Goal: Browse casually: Explore the website without a specific task or goal

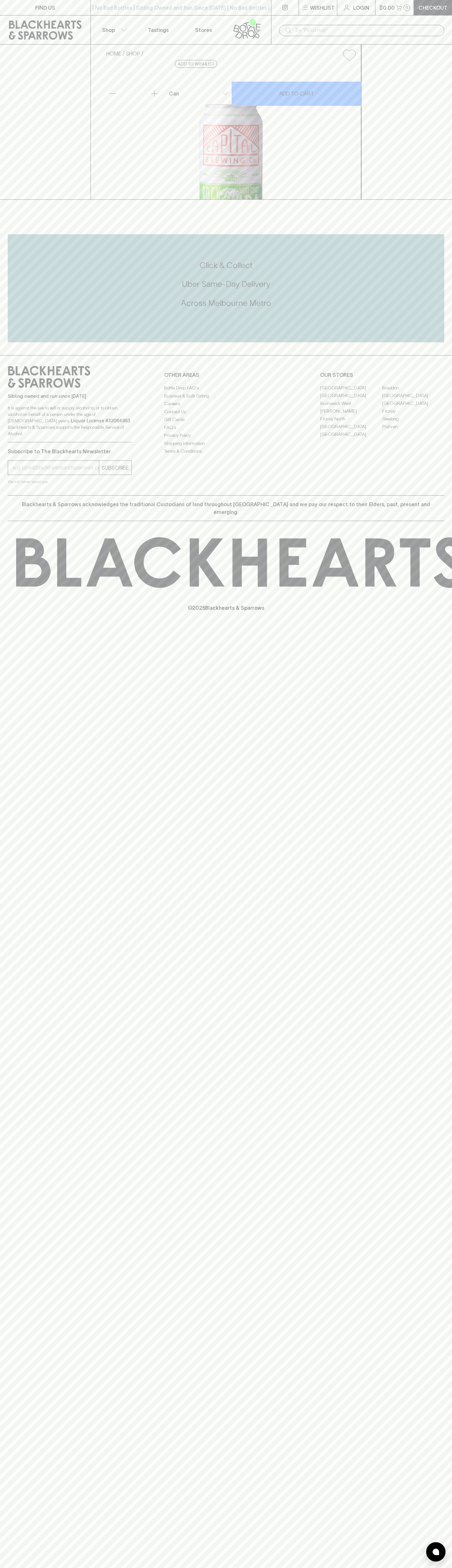
click at [21, 27] on icon at bounding box center [45, 30] width 72 height 19
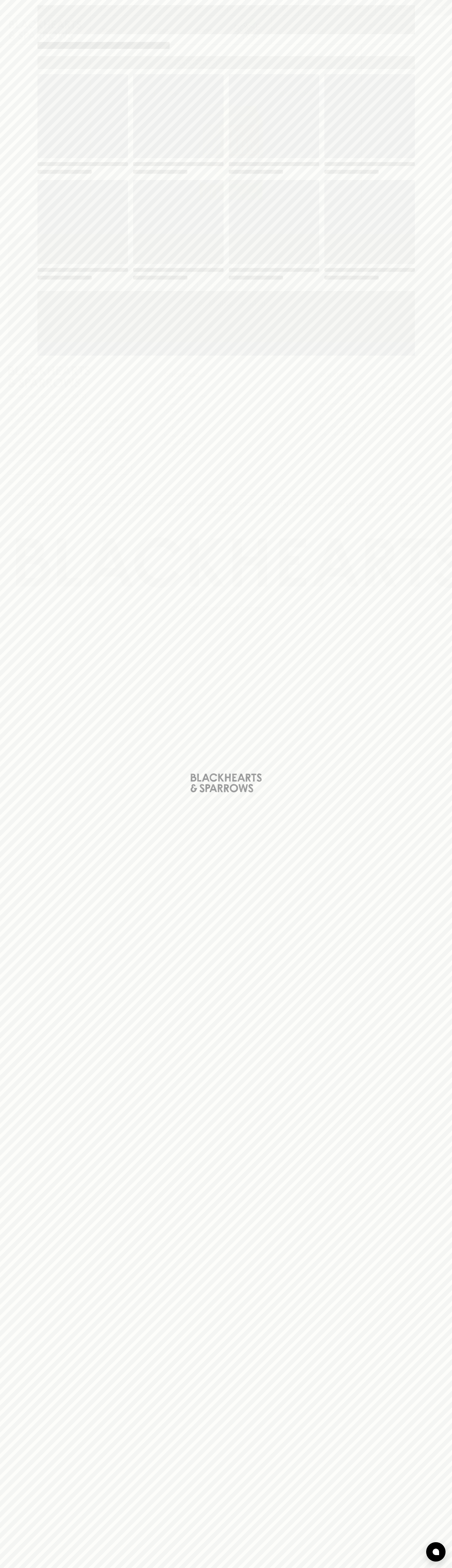
click at [447, 426] on div "Loading" at bounding box center [226, 784] width 452 height 1568
click at [72, 1567] on html "FIND US | No Bad Bottles | Sibling Owned and Run Since [DATE] | No Bad Bottles …" at bounding box center [226, 784] width 452 height 1568
click at [21, 595] on div "Loading" at bounding box center [226, 784] width 452 height 1568
